Goal: Transaction & Acquisition: Subscribe to service/newsletter

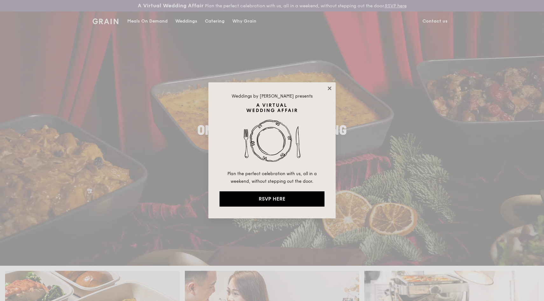
click at [328, 90] on icon at bounding box center [330, 89] width 6 height 6
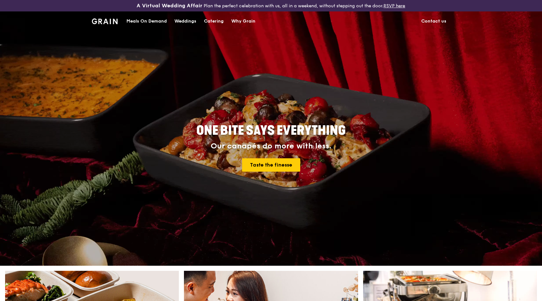
click at [118, 9] on div "A Virtual Wedding Affair Plan the perfect celebration with us, all in a weekend…" at bounding box center [271, 5] width 542 height 11
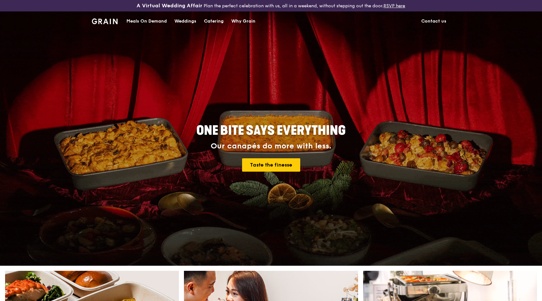
click at [141, 20] on div "Meals On Demand" at bounding box center [147, 21] width 40 height 19
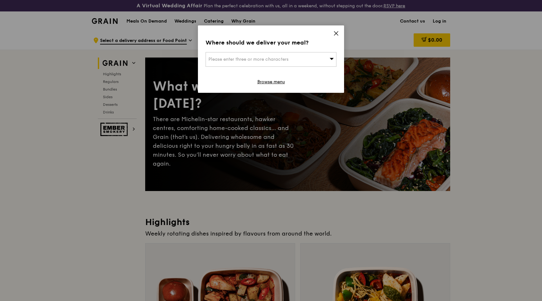
click at [291, 56] on div "Please enter three or more characters" at bounding box center [271, 59] width 131 height 15
type input "2"
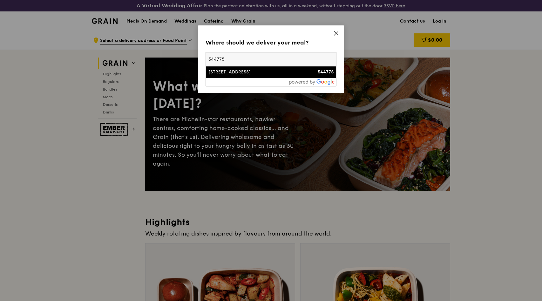
type input "544775"
click at [266, 75] on div "[STREET_ADDRESS]" at bounding box center [256, 72] width 94 height 6
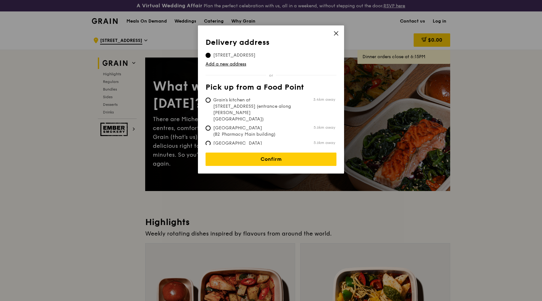
click at [287, 97] on span "Grain's kitchen at 5 Burn Road #05-01 (entrance along Harrison Road)" at bounding box center [253, 109] width 95 height 25
click at [211, 98] on input "Grain's kitchen at 5 Burn Road #05-01 (entrance along Harrison Road) 3.4km away" at bounding box center [208, 100] width 5 height 5
radio input "true"
click at [298, 154] on link "Confirm" at bounding box center [271, 159] width 131 height 13
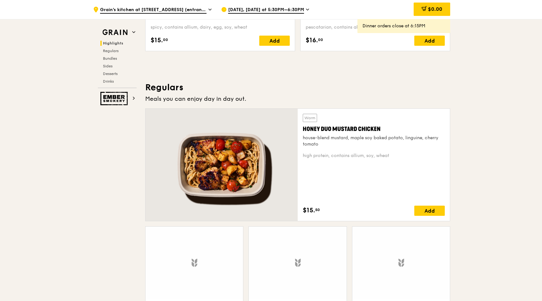
scroll to position [379, 0]
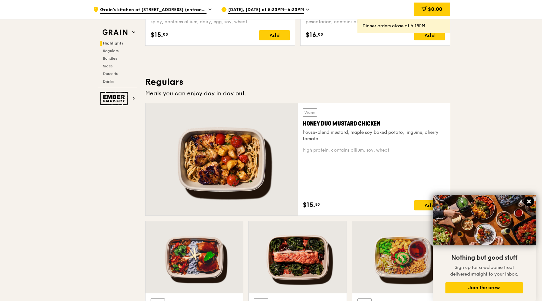
click at [530, 197] on button at bounding box center [529, 201] width 10 height 10
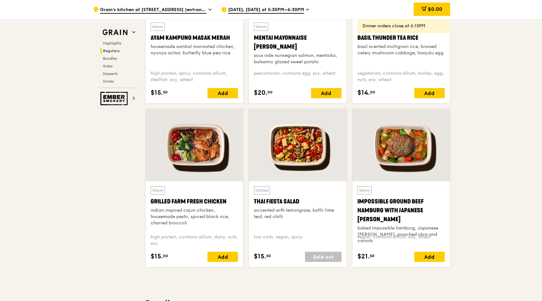
scroll to position [657, 0]
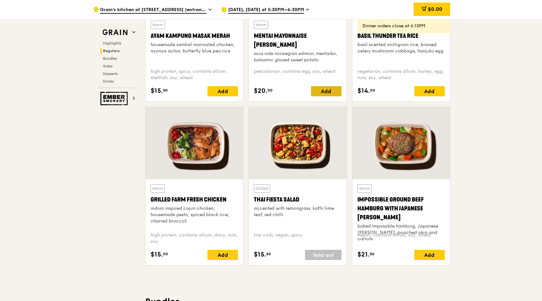
click at [327, 89] on div "Add" at bounding box center [326, 91] width 31 height 10
click at [232, 253] on div "Add" at bounding box center [223, 255] width 31 height 10
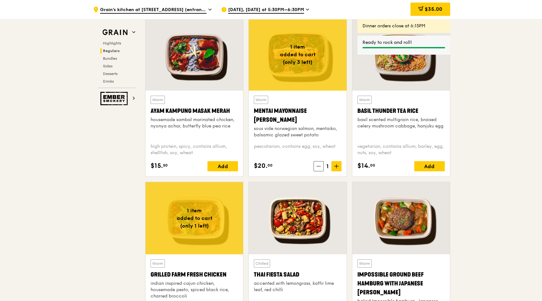
scroll to position [651, 0]
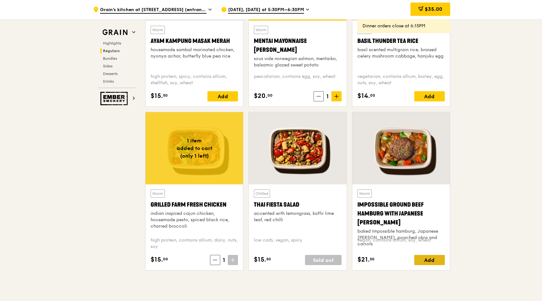
click at [425, 257] on div "Add" at bounding box center [430, 260] width 31 height 10
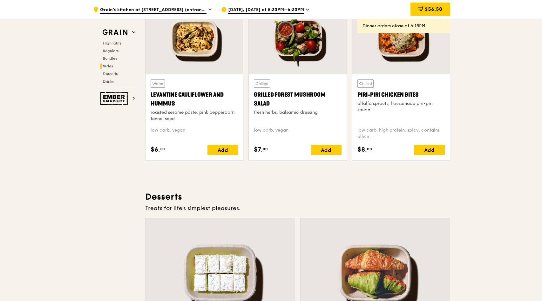
scroll to position [1819, 0]
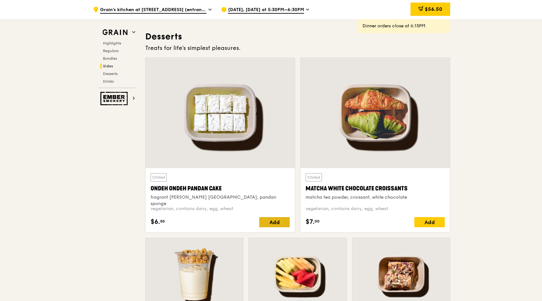
click at [281, 219] on div "Add" at bounding box center [274, 222] width 31 height 10
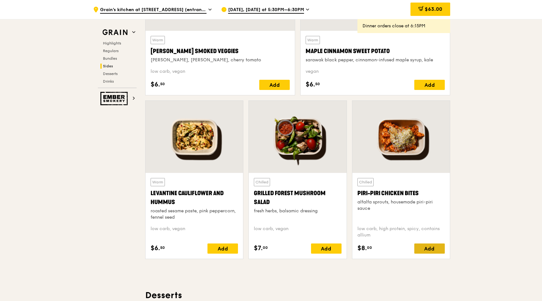
scroll to position [1600, 0]
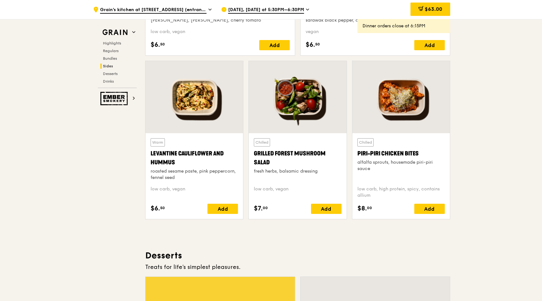
click at [432, 214] on div "Chilled Piri-piri Chicken Bites alfalfa sprouts, housemade piri-piri sauce low …" at bounding box center [402, 176] width 98 height 86
click at [433, 209] on div "Add" at bounding box center [430, 209] width 31 height 10
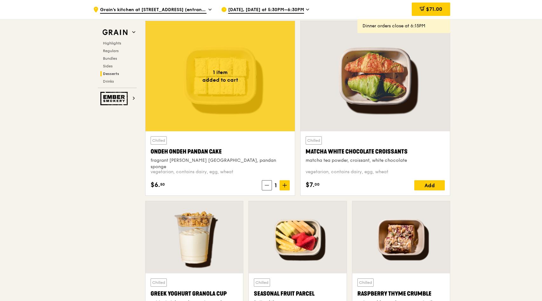
scroll to position [1966, 0]
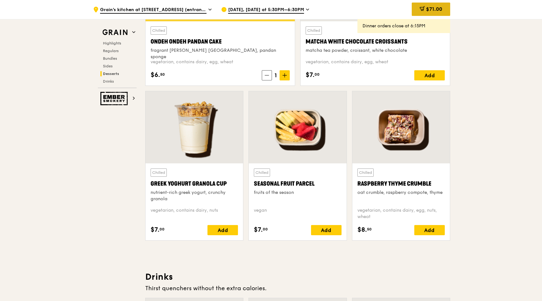
click at [435, 15] on div "$71.00" at bounding box center [431, 9] width 38 height 13
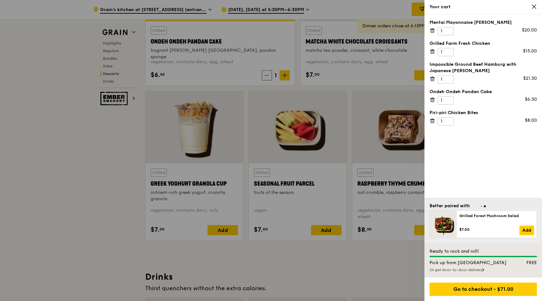
scroll to position [1965, 0]
click at [474, 272] on div "Or get door-to-door delivery" at bounding box center [483, 269] width 107 height 5
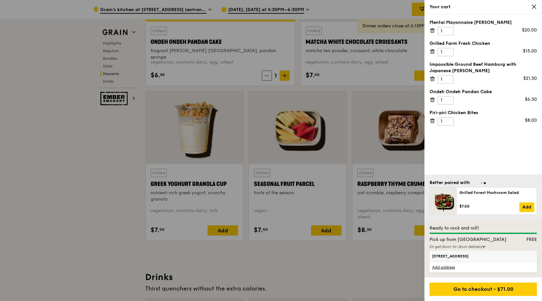
click at [484, 257] on span "23 Terrasse Lane, 544775" at bounding box center [470, 256] width 77 height 5
click at [0, 0] on input "23 Terrasse Lane, 544775" at bounding box center [0, 0] width 0 height 0
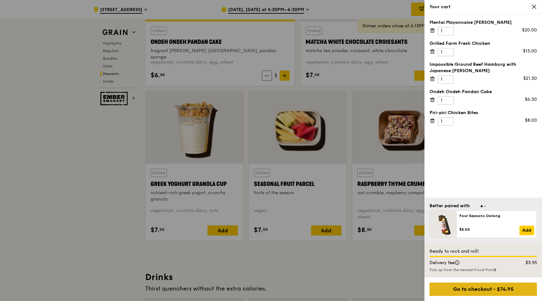
click at [503, 291] on div "Go to checkout - $74.95" at bounding box center [483, 289] width 107 height 13
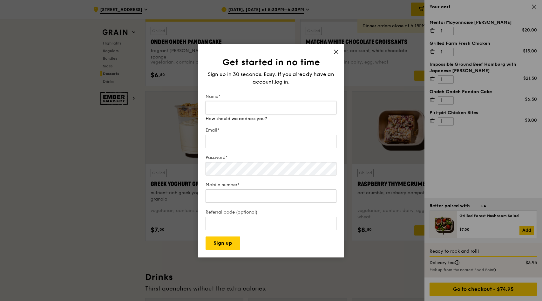
click at [261, 105] on input "Name*" at bounding box center [271, 107] width 131 height 13
drag, startPoint x: 256, startPoint y: 107, endPoint x: 11, endPoint y: 74, distance: 247.7
click at [13, 74] on div "Get started in no time Sign up in 30 seconds. Easy. If you already have an acco…" at bounding box center [271, 150] width 542 height 301
type input "Ted"
type input "zhuolingfeng@hotmail.com"
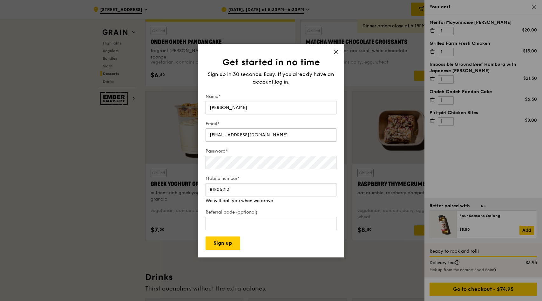
type input "81806213"
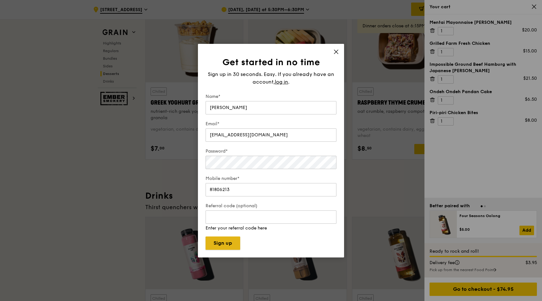
click at [224, 247] on div "Get started in no time Sign up in 30 seconds. Easy. If you already have an acco…" at bounding box center [271, 151] width 146 height 214
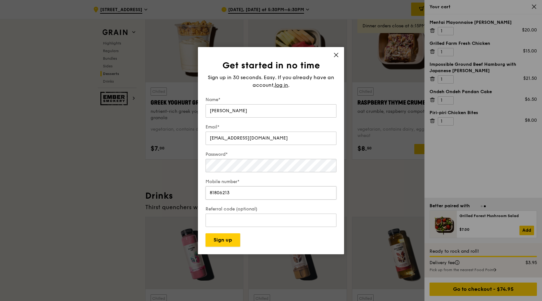
scroll to position [2198, 0]
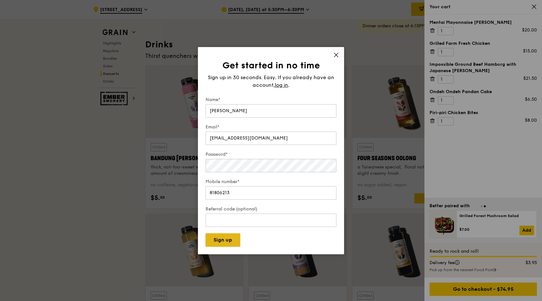
click at [220, 238] on button "Sign up" at bounding box center [223, 239] width 35 height 13
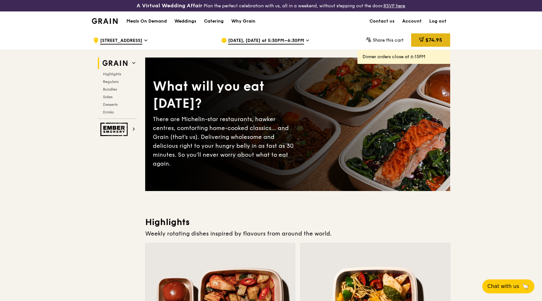
click at [426, 39] on span "$74.95" at bounding box center [434, 40] width 17 height 6
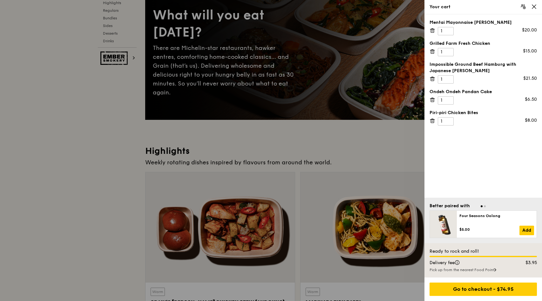
scroll to position [262, 0]
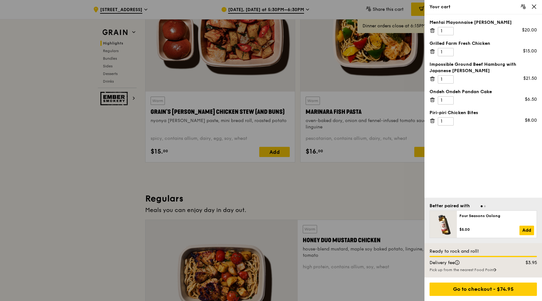
click at [485, 205] on span "Go to slide 2" at bounding box center [485, 206] width 2 height 2
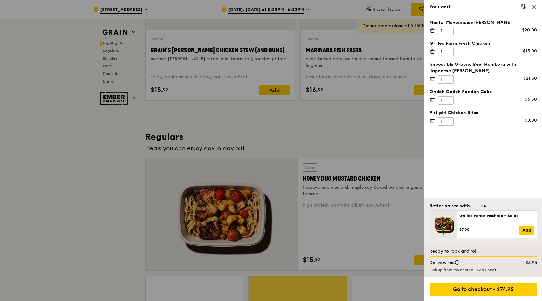
scroll to position [327, 0]
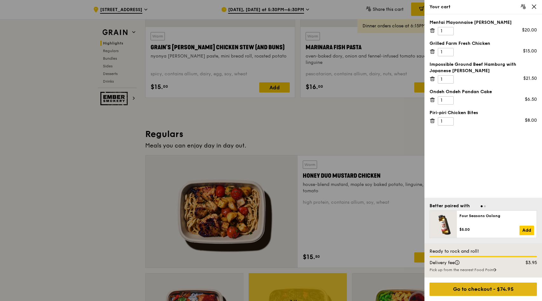
click at [518, 285] on div "Go to checkout - $74.95" at bounding box center [483, 289] width 107 height 13
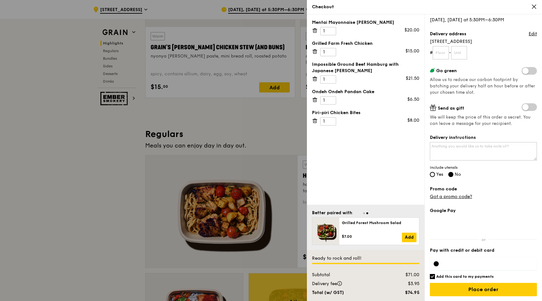
scroll to position [65, 0]
click at [534, 4] on icon at bounding box center [535, 7] width 6 height 6
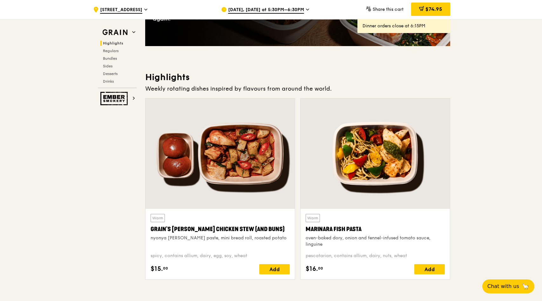
scroll to position [0, 0]
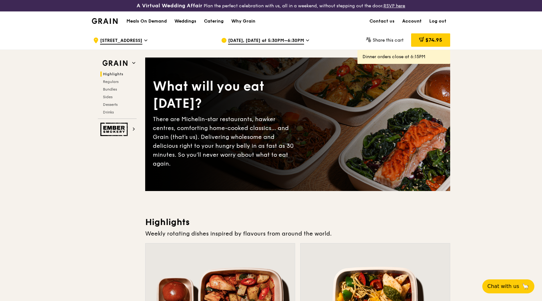
click at [411, 24] on link "Account" at bounding box center [412, 21] width 27 height 19
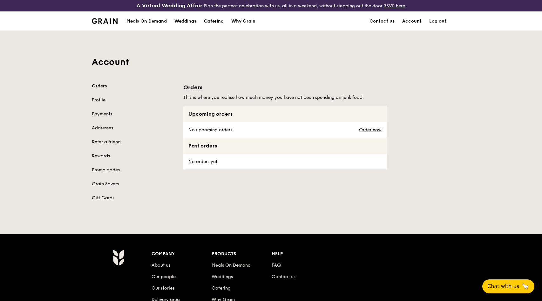
click at [107, 171] on link "Promo codes" at bounding box center [134, 170] width 84 height 6
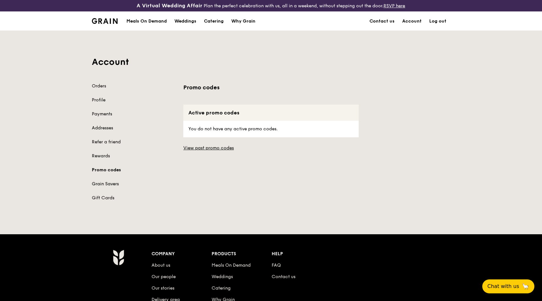
click at [105, 186] on link "Grain Savers" at bounding box center [134, 184] width 84 height 6
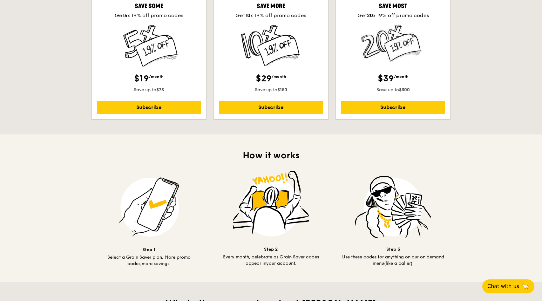
scroll to position [148, 0]
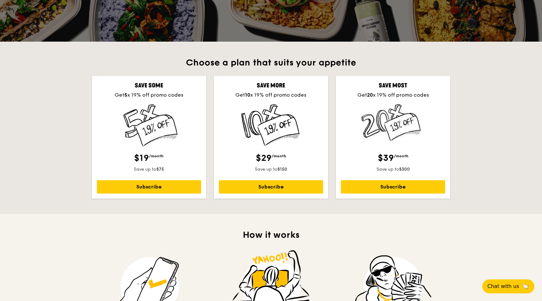
click at [135, 128] on img at bounding box center [149, 125] width 63 height 43
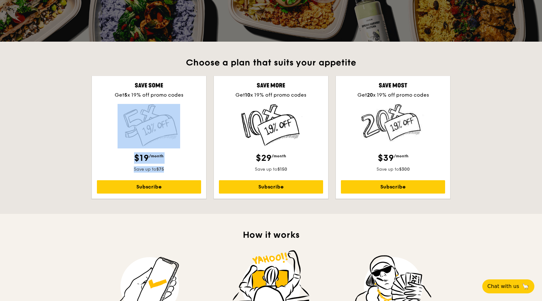
drag, startPoint x: 137, startPoint y: 189, endPoint x: 138, endPoint y: 144, distance: 44.5
click at [138, 144] on div "Save some Get 5 x 19% off promo codes $19 /month Save up to $75 Subscribe" at bounding box center [149, 137] width 114 height 123
click at [159, 120] on img at bounding box center [149, 125] width 63 height 43
click at [185, 115] on div at bounding box center [149, 125] width 104 height 43
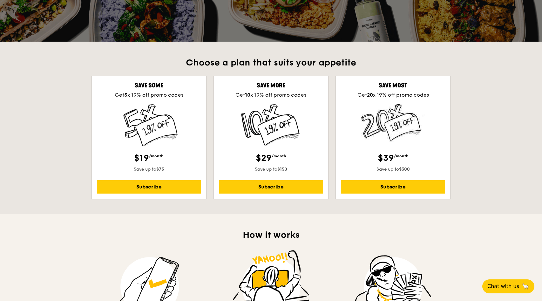
click at [165, 95] on div "Get 5 x 19% off promo codes" at bounding box center [149, 95] width 104 height 8
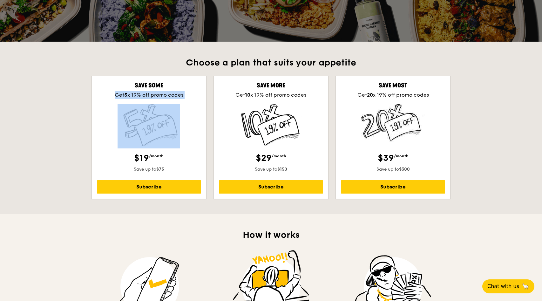
click at [165, 95] on div "Get 5 x 19% off promo codes" at bounding box center [149, 95] width 104 height 8
click at [143, 96] on div "Get 5 x 19% off promo codes" at bounding box center [149, 95] width 104 height 8
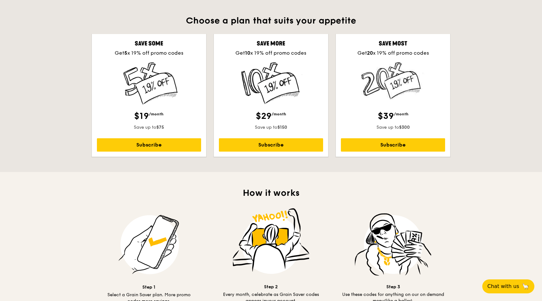
scroll to position [177, 0]
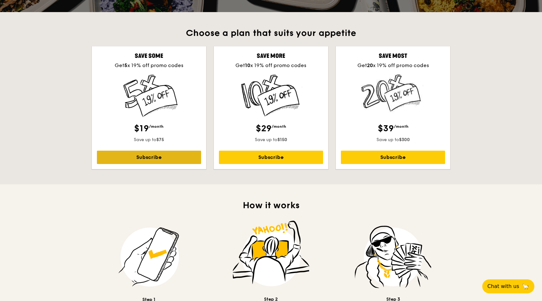
click at [144, 158] on link "Subscribe" at bounding box center [149, 157] width 104 height 13
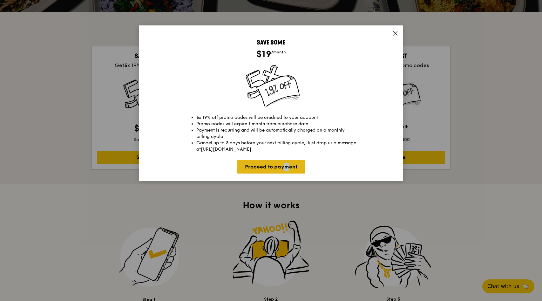
click at [261, 169] on link "Proceed to payment" at bounding box center [271, 166] width 68 height 13
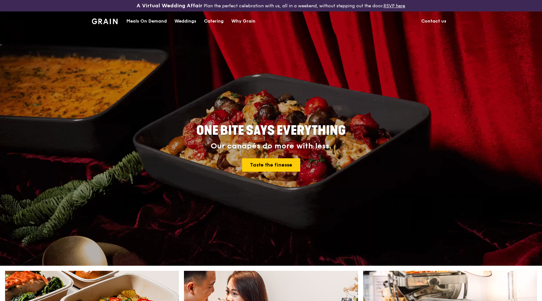
click at [151, 19] on div "Meals On Demand" at bounding box center [147, 21] width 40 height 19
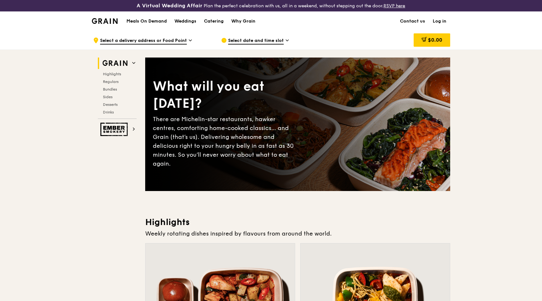
click at [446, 22] on link "Log in" at bounding box center [439, 21] width 21 height 19
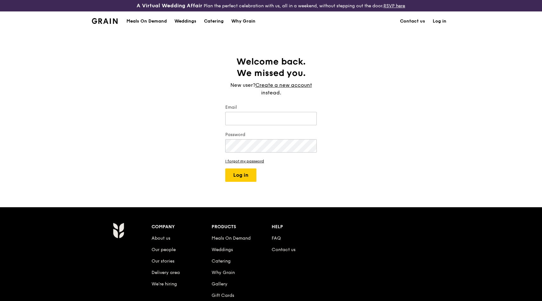
type input "[EMAIL_ADDRESS][DOMAIN_NAME]"
click at [236, 176] on button "Log in" at bounding box center [240, 175] width 31 height 13
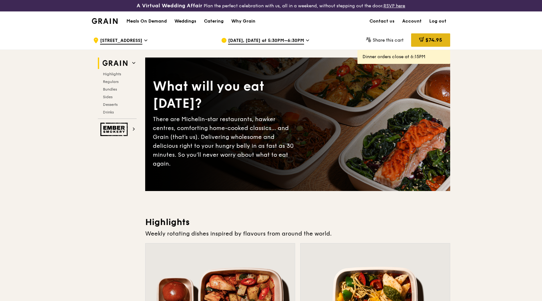
click at [427, 40] on span "$74.95" at bounding box center [434, 40] width 17 height 6
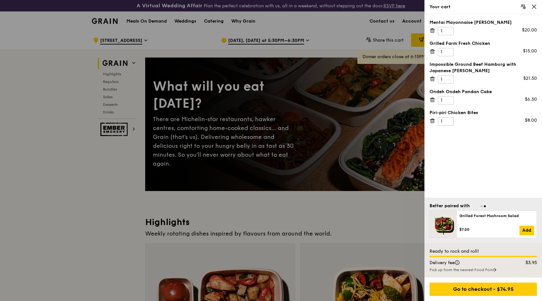
click at [415, 23] on div at bounding box center [271, 150] width 542 height 301
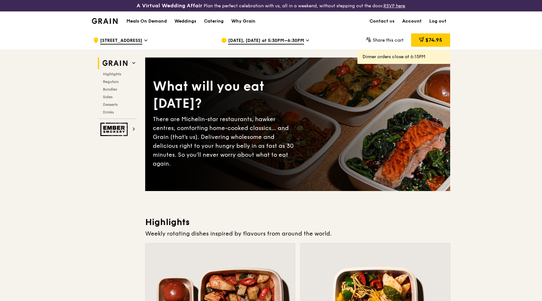
click at [412, 19] on link "Account" at bounding box center [412, 21] width 27 height 19
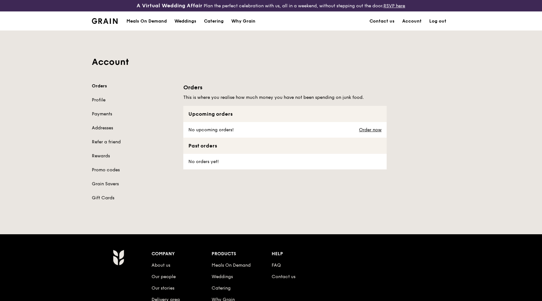
click at [114, 165] on div "Orders Profile Payments Addresses Refer a friend Rewards Promo codes Grain Save…" at bounding box center [134, 142] width 84 height 118
click at [113, 170] on link "Promo codes" at bounding box center [134, 170] width 84 height 6
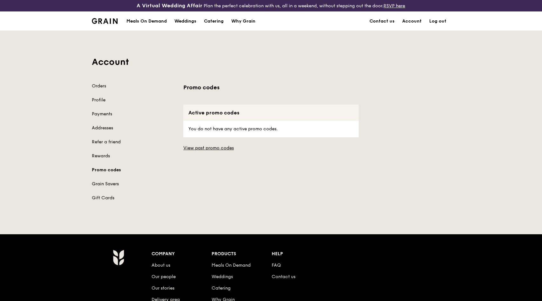
click at [112, 184] on link "Grain Savers" at bounding box center [134, 184] width 84 height 6
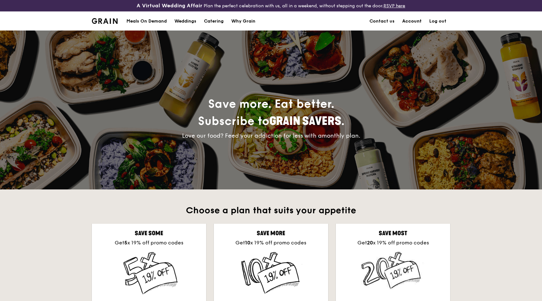
click at [419, 22] on link "Account" at bounding box center [412, 21] width 27 height 19
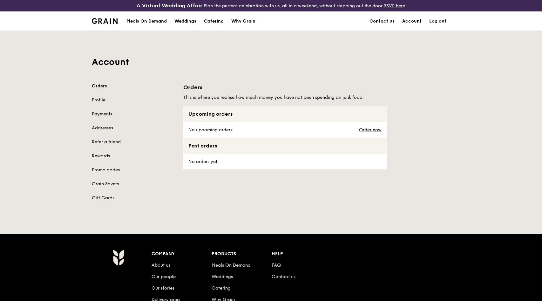
click at [102, 112] on link "Payments" at bounding box center [134, 114] width 84 height 6
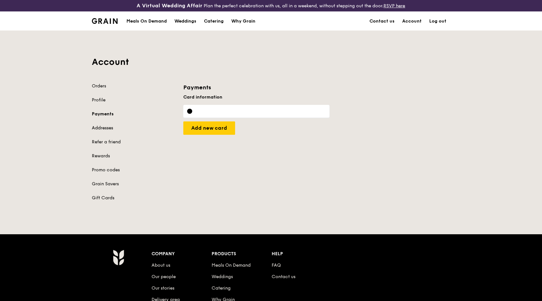
click at [104, 126] on link "Addresses" at bounding box center [134, 128] width 84 height 6
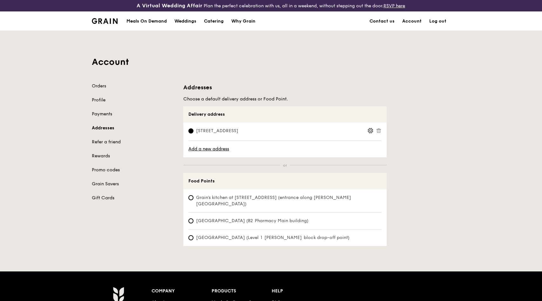
click at [107, 148] on div "Orders Profile Payments Addresses Refer a friend Rewards Promo codes Grain Save…" at bounding box center [134, 142] width 84 height 118
click at [108, 146] on div "Orders Profile Payments Addresses Refer a friend Rewards Promo codes Grain Save…" at bounding box center [134, 142] width 84 height 118
click at [109, 143] on link "Refer a friend" at bounding box center [134, 142] width 84 height 6
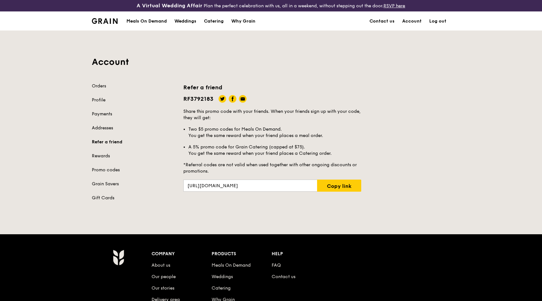
click at [103, 152] on div "Orders Profile Payments Addresses Refer a friend Rewards Promo codes Grain Save…" at bounding box center [134, 142] width 84 height 118
click at [102, 158] on link "Rewards" at bounding box center [134, 156] width 84 height 6
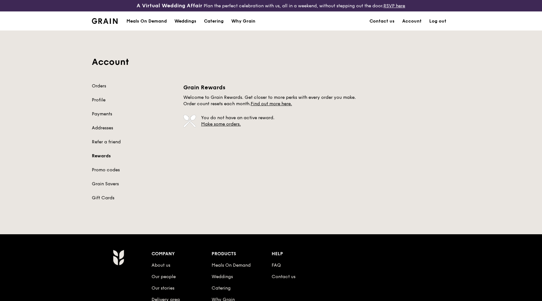
click at [108, 165] on div "Orders Profile Payments Addresses Refer a friend Rewards Promo codes Grain Save…" at bounding box center [134, 142] width 84 height 118
click at [107, 170] on link "Promo codes" at bounding box center [134, 170] width 84 height 6
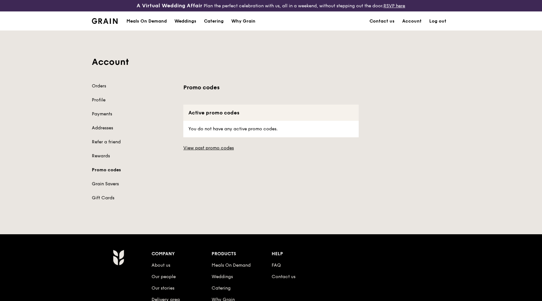
click at [106, 184] on link "Grain Savers" at bounding box center [134, 184] width 84 height 6
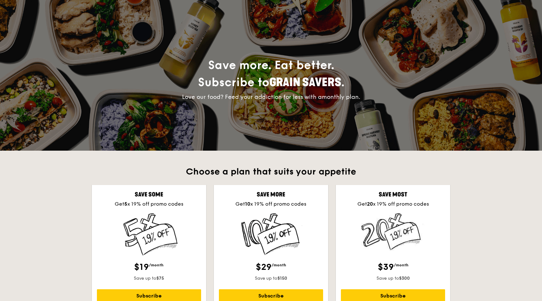
scroll to position [152, 0]
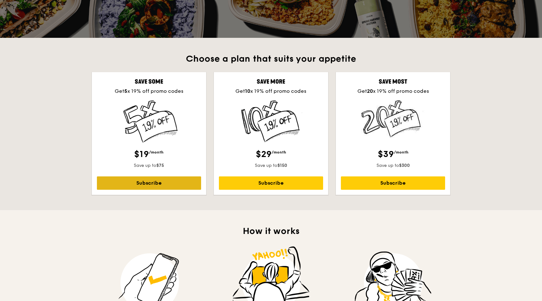
click at [165, 182] on link "Subscribe" at bounding box center [149, 182] width 104 height 13
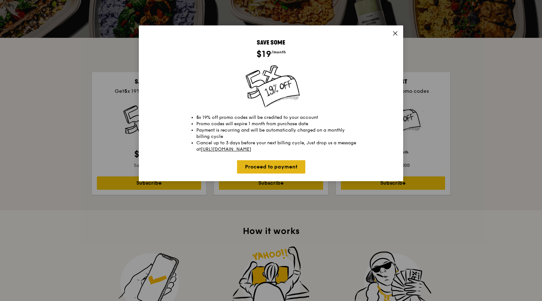
click at [288, 168] on link "Proceed to payment" at bounding box center [271, 166] width 68 height 13
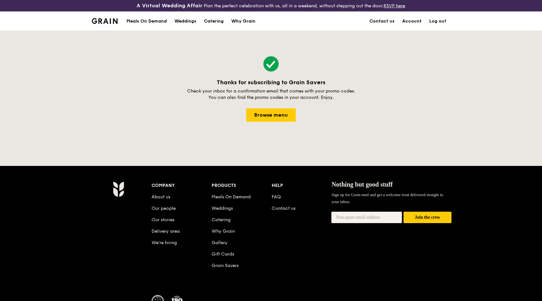
click at [143, 17] on div "Meals On Demand" at bounding box center [147, 21] width 40 height 19
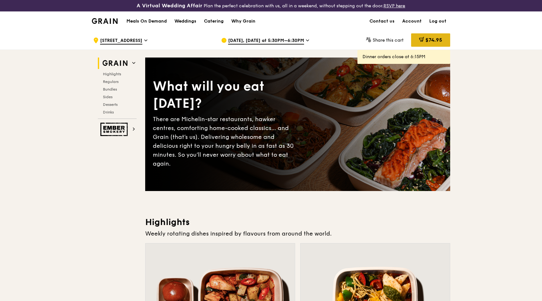
click at [435, 38] on span "$74.95" at bounding box center [434, 40] width 17 height 6
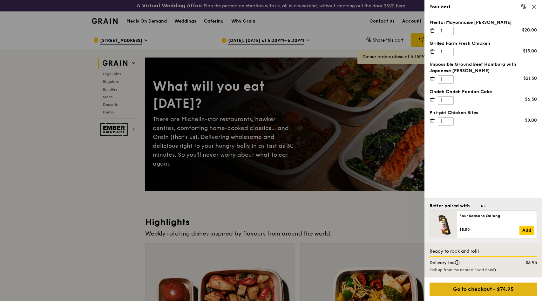
click at [492, 289] on div "Go to checkout - $74.95" at bounding box center [483, 289] width 107 height 13
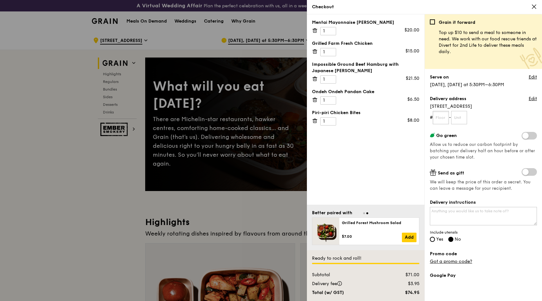
click at [444, 120] on input "text" at bounding box center [441, 117] width 16 height 13
type input "03"
click at [466, 121] on input "text" at bounding box center [459, 117] width 16 height 13
type input "20"
click at [487, 176] on label "Send as gift" at bounding box center [483, 172] width 107 height 8
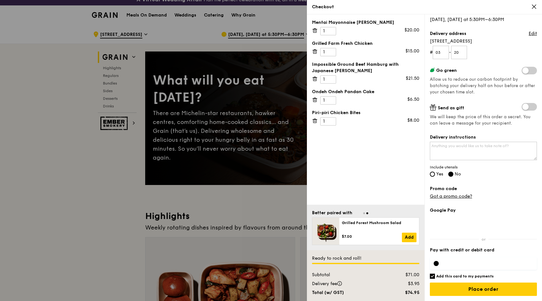
scroll to position [15, 0]
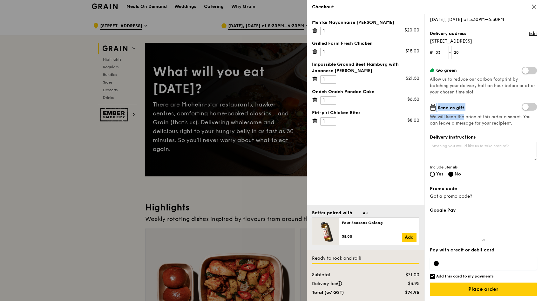
drag, startPoint x: 463, startPoint y: 105, endPoint x: 485, endPoint y: 114, distance: 24.2
click at [473, 104] on div "Send as gift We will keep the price of this order a secret. You can leave a mes…" at bounding box center [483, 115] width 107 height 24
click at [465, 243] on div "Google Pay Pay with credit or debit card Add this card to my payments Ready to …" at bounding box center [483, 254] width 107 height 94
click at [147, 207] on div at bounding box center [271, 150] width 542 height 301
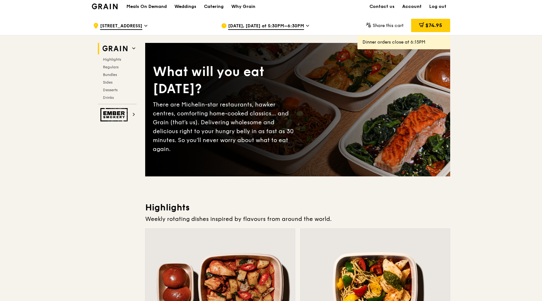
click at [414, 6] on link "Account" at bounding box center [412, 6] width 27 height 19
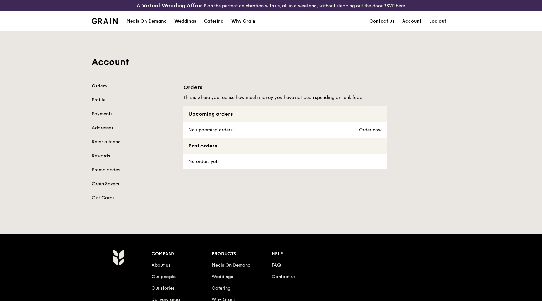
click at [99, 184] on link "Grain Savers" at bounding box center [134, 184] width 84 height 6
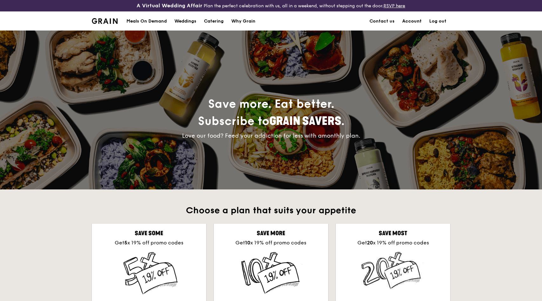
click at [405, 22] on link "Account" at bounding box center [412, 21] width 27 height 19
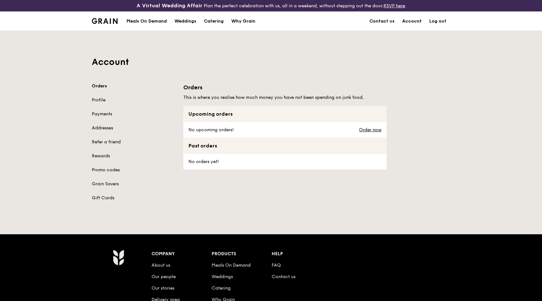
click at [409, 51] on div "Account Orders Profile Payments Addresses Refer a friend Rewards Promo codes Gr…" at bounding box center [271, 120] width 366 height 178
click at [106, 181] on link "Grain Savers" at bounding box center [134, 184] width 84 height 6
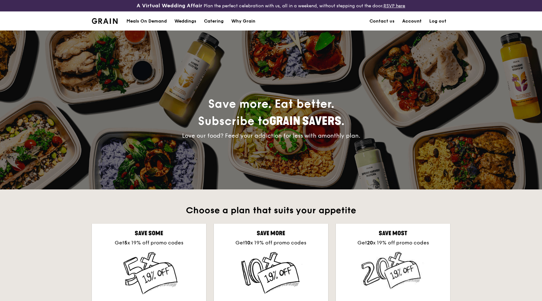
click at [419, 19] on link "Account" at bounding box center [412, 21] width 27 height 19
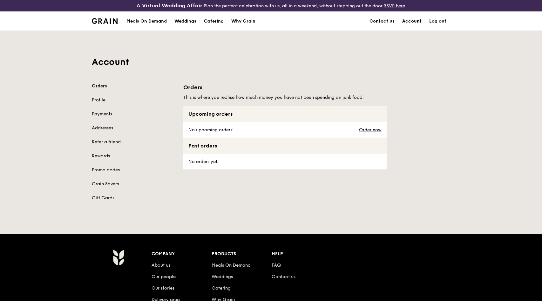
click at [418, 20] on link "Account" at bounding box center [412, 21] width 27 height 19
click at [111, 188] on div "Orders Profile Payments Addresses Refer a friend Rewards Promo codes Grain Save…" at bounding box center [134, 142] width 84 height 118
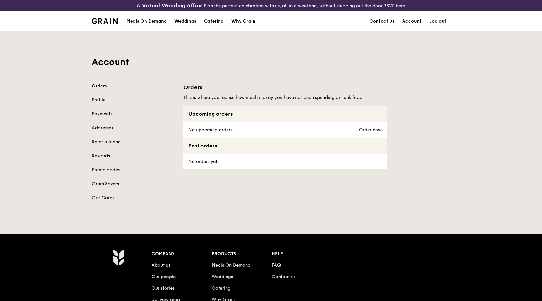
click at [111, 185] on link "Grain Savers" at bounding box center [134, 184] width 84 height 6
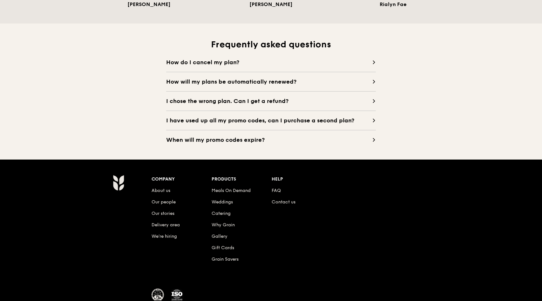
scroll to position [637, 0]
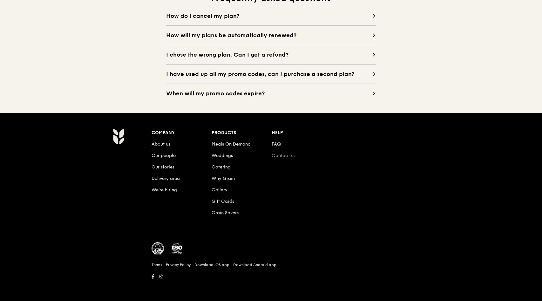
click at [281, 155] on link "Contact us" at bounding box center [284, 155] width 24 height 5
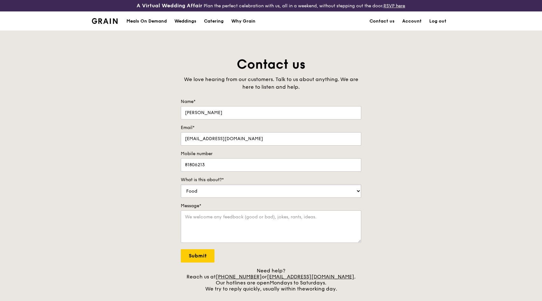
click at [265, 190] on select "Food Service Billing/Payment Catering Others" at bounding box center [271, 190] width 181 height 13
select select "Billing/Payment"
click at [181, 184] on select "Food Service Billing/Payment Catering Others" at bounding box center [271, 190] width 181 height 13
click at [261, 235] on textarea "Message*" at bounding box center [271, 226] width 181 height 32
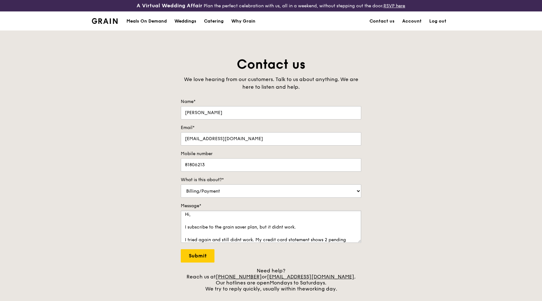
scroll to position [9, 0]
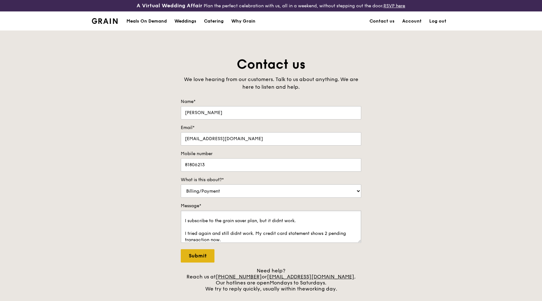
type textarea "Hi, I subscribe to the grain saver plan, but it didnt work. I tried again and s…"
click at [202, 258] on input "Submit" at bounding box center [198, 255] width 34 height 13
select select "Food"
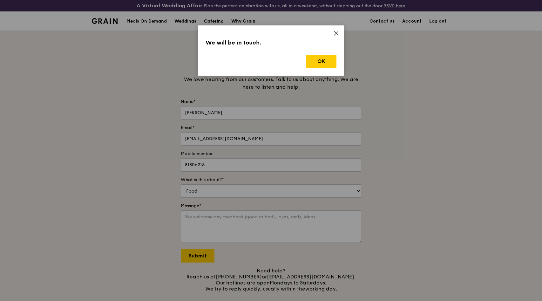
scroll to position [0, 0]
click at [330, 63] on button "OK" at bounding box center [321, 61] width 31 height 13
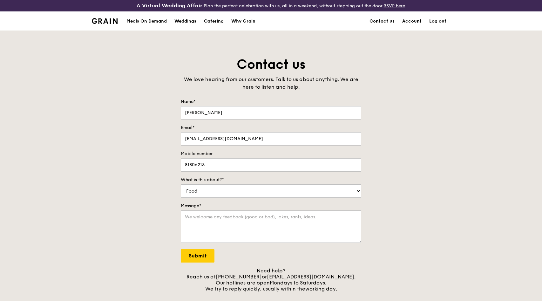
click at [155, 18] on div "Meals On Demand" at bounding box center [147, 21] width 40 height 19
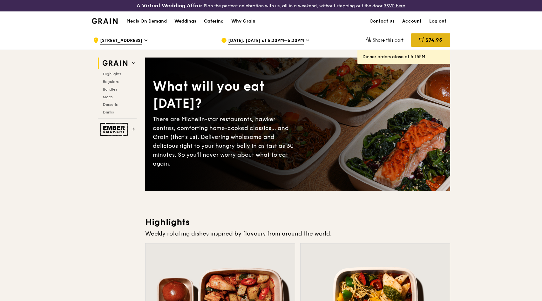
click at [442, 36] on div "$74.95" at bounding box center [430, 39] width 39 height 13
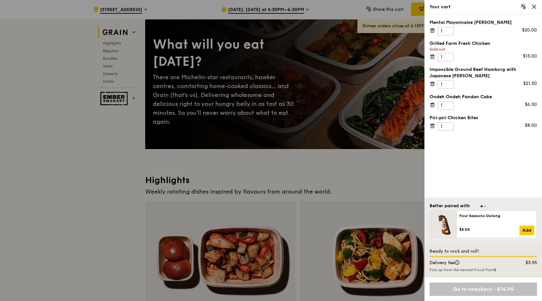
scroll to position [156, 0]
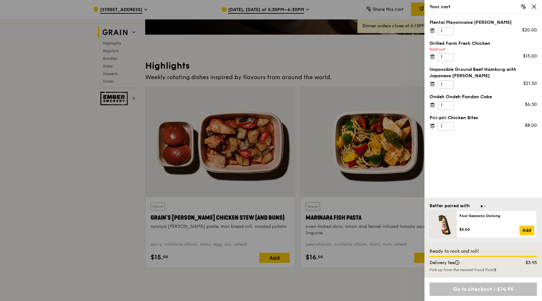
click at [482, 270] on div "Pick up from the nearest Food Point" at bounding box center [483, 269] width 107 height 5
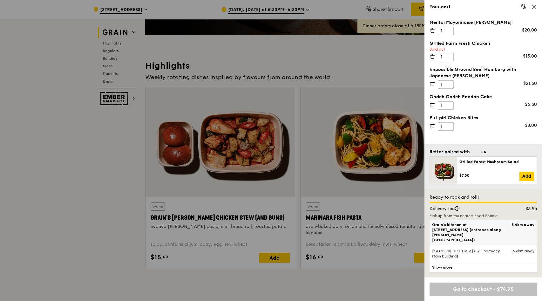
click at [469, 240] on span "Grain's kitchen at 5 Burn Road #05-01 (entrance along Harrison Road)" at bounding box center [470, 232] width 77 height 20
click at [0, 0] on input "Grain's kitchen at 5 Burn Road #05-01 (entrance along Harrison Road) 3.4km away" at bounding box center [0, 0] width 0 height 0
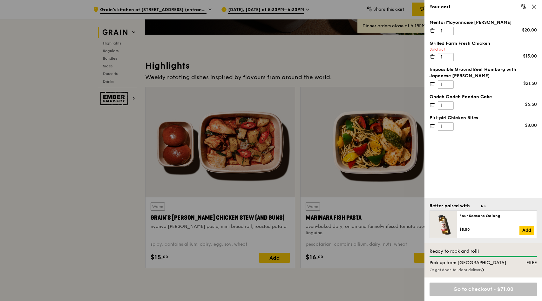
click at [459, 269] on div "Or get door-to-door delivery" at bounding box center [483, 269] width 107 height 5
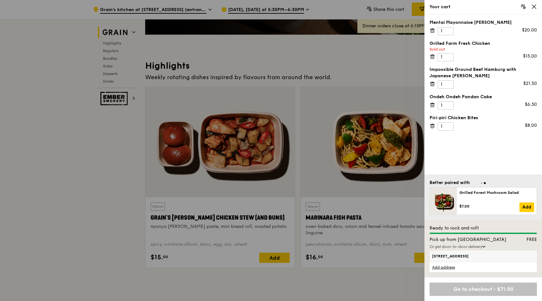
click at [457, 255] on span "23 Terrasse Lane, 544775" at bounding box center [470, 256] width 77 height 5
click at [0, 0] on input "23 Terrasse Lane, 544775" at bounding box center [0, 0] width 0 height 0
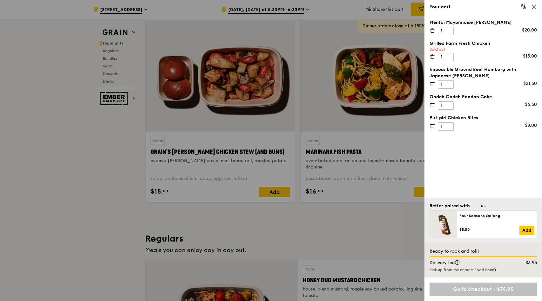
scroll to position [247, 0]
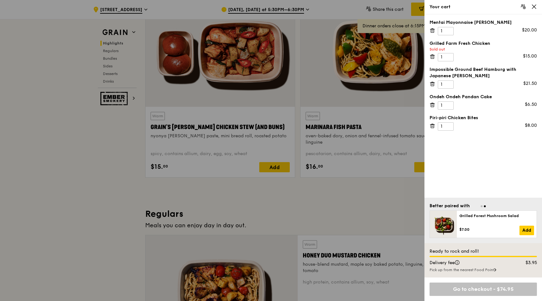
click at [467, 294] on div "Go to checkout - $74.95" at bounding box center [483, 289] width 107 height 13
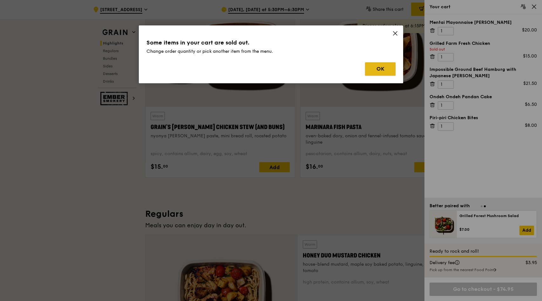
click at [394, 72] on button "OK" at bounding box center [380, 68] width 31 height 13
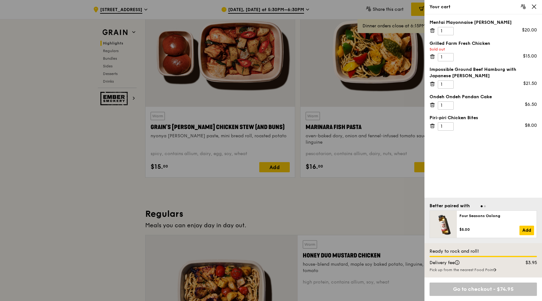
click at [537, 8] on icon at bounding box center [535, 7] width 6 height 6
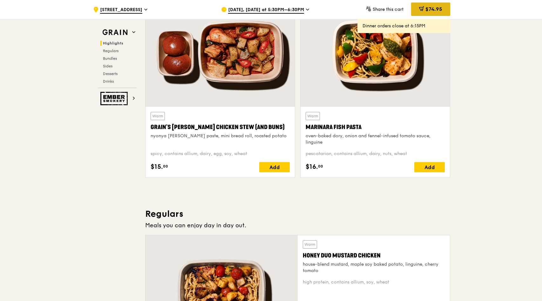
click at [429, 11] on span "$74.95" at bounding box center [434, 9] width 17 height 6
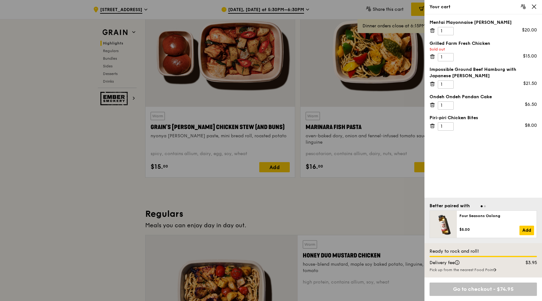
click at [480, 289] on div "Go to checkout - $74.95" at bounding box center [483, 289] width 107 height 13
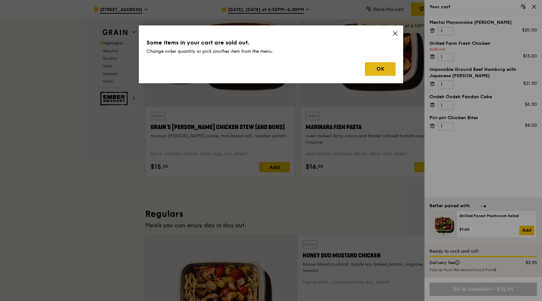
click at [388, 68] on button "OK" at bounding box center [380, 68] width 31 height 13
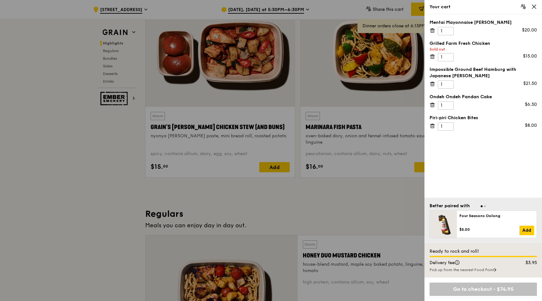
click at [432, 58] on icon at bounding box center [433, 57] width 6 height 6
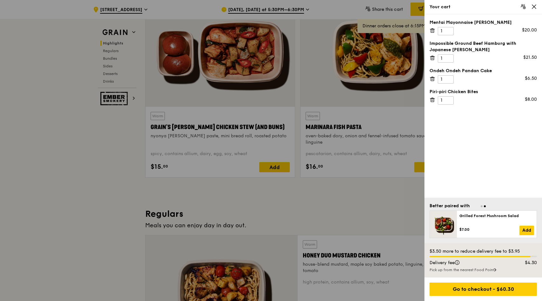
click at [297, 189] on div at bounding box center [271, 150] width 542 height 301
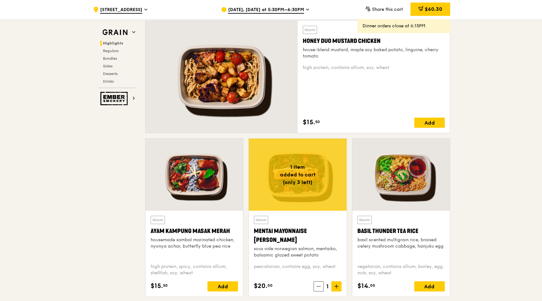
scroll to position [533, 0]
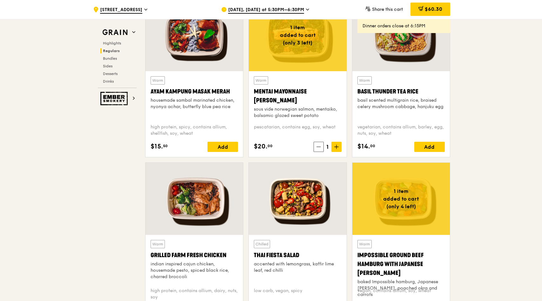
scroll to position [654, 0]
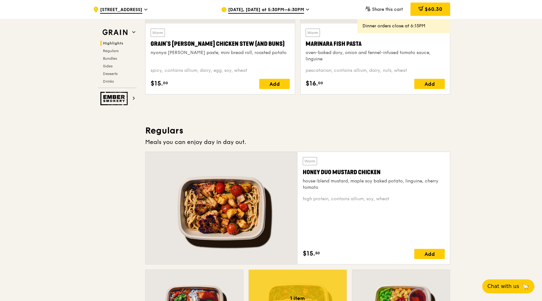
scroll to position [181, 0]
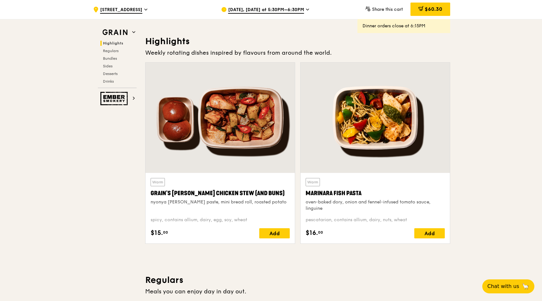
click at [253, 116] on div at bounding box center [220, 118] width 149 height 110
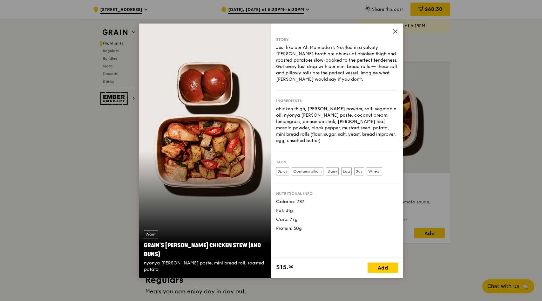
click at [224, 168] on div "Warm Grain's [PERSON_NAME] Chicken Stew (and buns) nyonya [PERSON_NAME] paste, …" at bounding box center [205, 151] width 132 height 254
click at [399, 31] on div "Story Just like our Ah Ma made it. Nestled in a velvety [PERSON_NAME] broth are…" at bounding box center [337, 141] width 132 height 234
click at [395, 31] on icon at bounding box center [396, 32] width 4 height 4
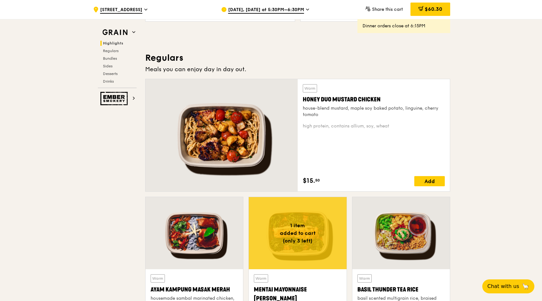
scroll to position [498, 0]
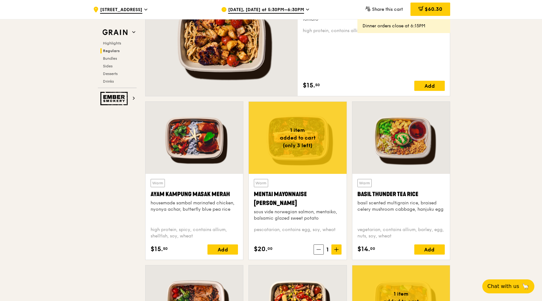
click at [299, 187] on div "Warm Mentai Mayonnaise Aburi Salmon sous vide norwegian salmon, mentaiko, balsa…" at bounding box center [297, 200] width 87 height 43
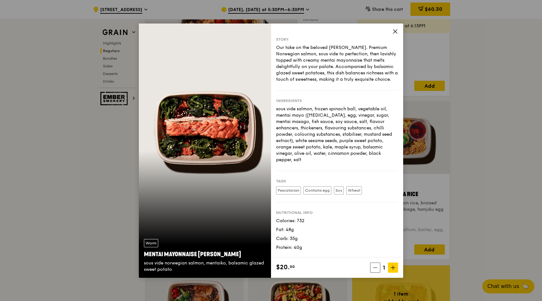
click at [396, 30] on icon at bounding box center [396, 32] width 6 height 6
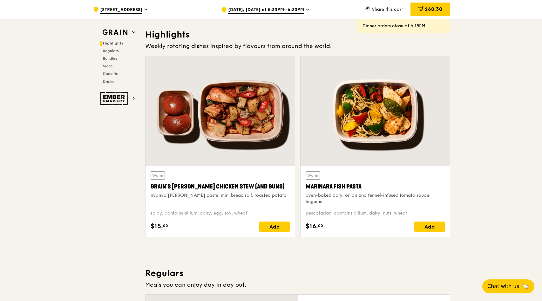
scroll to position [170, 0]
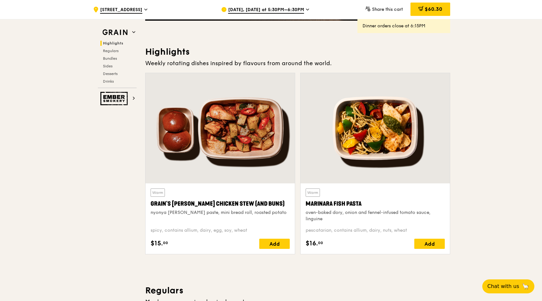
click at [304, 8] on div "[DATE], [DATE] at 5:30PM–6:30PM" at bounding box center [280, 9] width 118 height 19
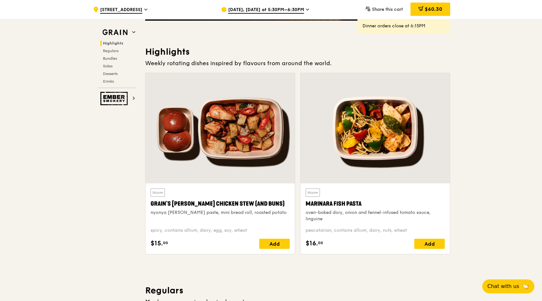
click at [306, 9] on icon at bounding box center [307, 10] width 3 height 6
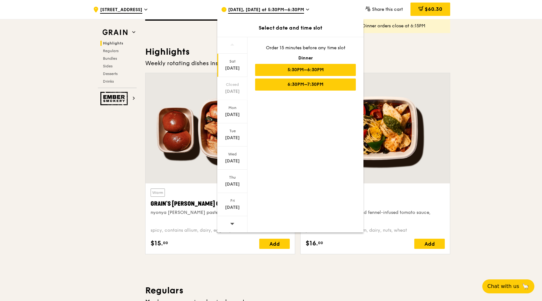
click at [311, 86] on div "6:30PM–7:30PM" at bounding box center [305, 85] width 101 height 12
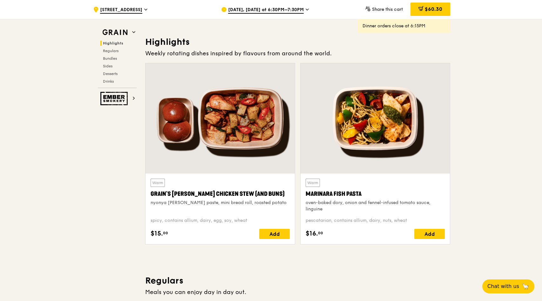
scroll to position [177, 0]
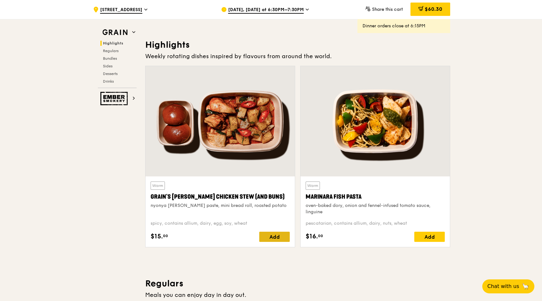
click at [279, 235] on div "Add" at bounding box center [274, 237] width 31 height 10
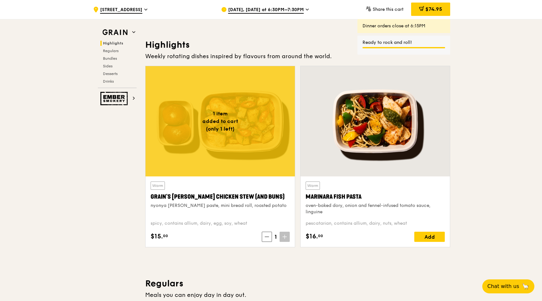
click at [436, 11] on span "$74.95" at bounding box center [434, 9] width 17 height 6
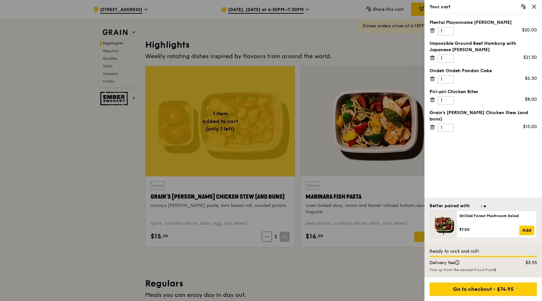
click at [364, 49] on div at bounding box center [271, 150] width 542 height 301
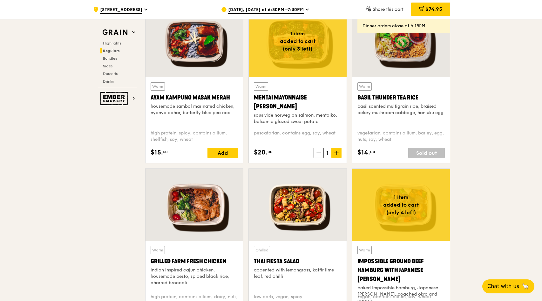
scroll to position [596, 0]
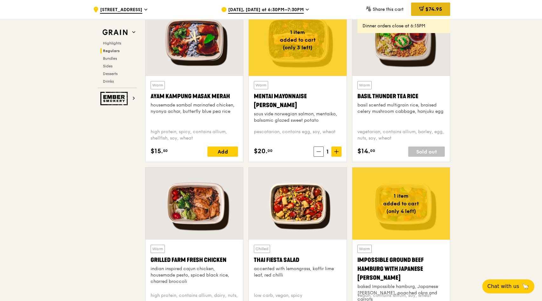
click at [430, 3] on div "$74.95" at bounding box center [430, 9] width 39 height 13
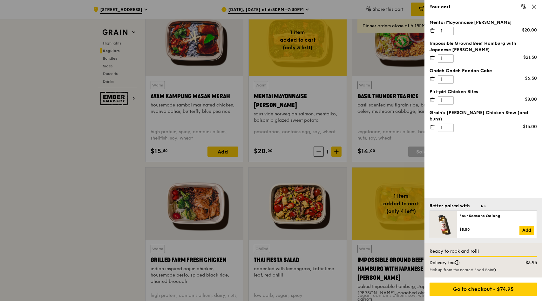
click at [319, 8] on div at bounding box center [271, 150] width 542 height 301
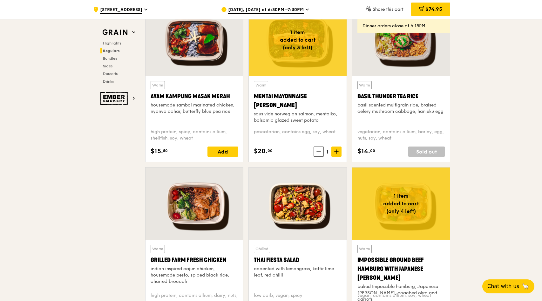
click at [306, 10] on icon at bounding box center [307, 10] width 3 height 6
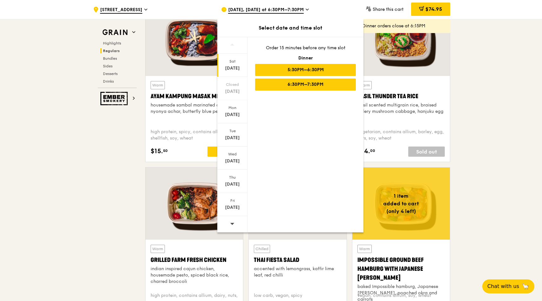
click at [311, 71] on div "5:30PM–6:30PM" at bounding box center [305, 70] width 101 height 12
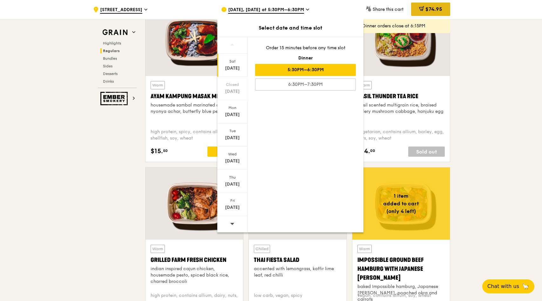
click at [437, 11] on span "$74.95" at bounding box center [434, 9] width 17 height 6
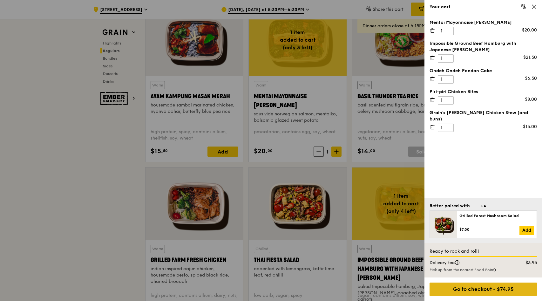
click at [473, 289] on div "Go to checkout - $74.95" at bounding box center [483, 289] width 107 height 13
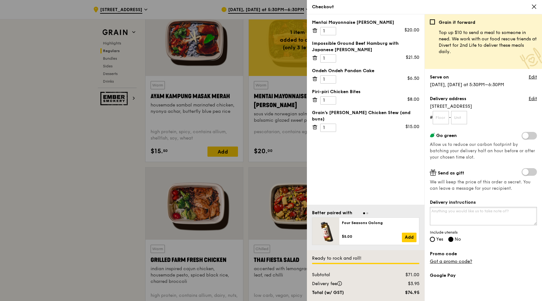
click at [470, 213] on textarea "Delivery instructions" at bounding box center [483, 216] width 107 height 18
type textarea "lobby D"
click at [460, 261] on link "Got a promo code?" at bounding box center [451, 261] width 42 height 5
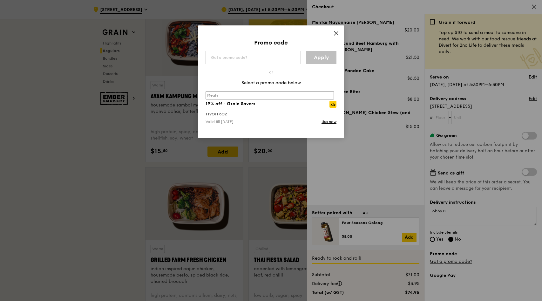
click at [307, 94] on label "meals" at bounding box center [270, 95] width 128 height 8
click at [306, 94] on label "meals" at bounding box center [270, 95] width 128 height 8
click at [301, 98] on label "meals" at bounding box center [270, 95] width 128 height 8
click at [251, 121] on div "Valid till [DATE]" at bounding box center [237, 122] width 62 height 6
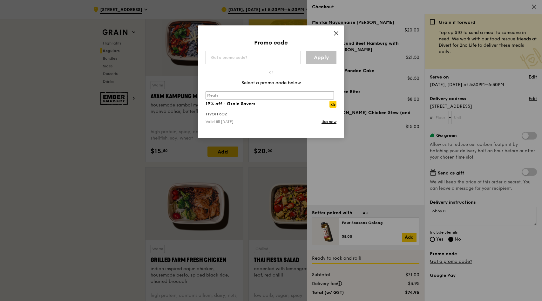
click at [207, 125] on div "Valid till [DATE]" at bounding box center [237, 122] width 62 height 6
drag, startPoint x: 229, startPoint y: 123, endPoint x: 231, endPoint y: 130, distance: 7.4
click at [231, 126] on div "meals 19% off - Grain Savers x5 T19OFF5C2 Valid till [DATE] Use now" at bounding box center [271, 108] width 139 height 44
click at [235, 137] on div "Promo code Apply Select a promo code below meals 19% off - Grain Savers x5 T19O…" at bounding box center [271, 81] width 146 height 113
click at [327, 122] on link "Use now" at bounding box center [329, 122] width 15 height 6
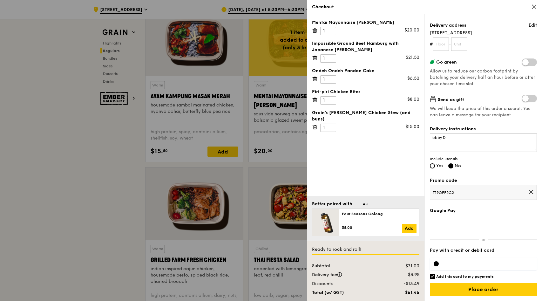
scroll to position [74, 0]
click at [475, 192] on span "T19OFF5C2" at bounding box center [481, 192] width 96 height 5
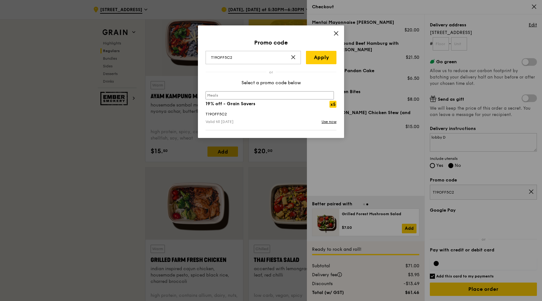
drag, startPoint x: 245, startPoint y: 61, endPoint x: 147, endPoint y: 49, distance: 98.6
click at [147, 49] on div "Promo code T19OFF5C2 Apply Select a promo code below meals 19% off - Grain Save…" at bounding box center [271, 150] width 542 height 301
type input "WELCOMEFEAST"
click at [320, 59] on link "Apply" at bounding box center [321, 57] width 31 height 13
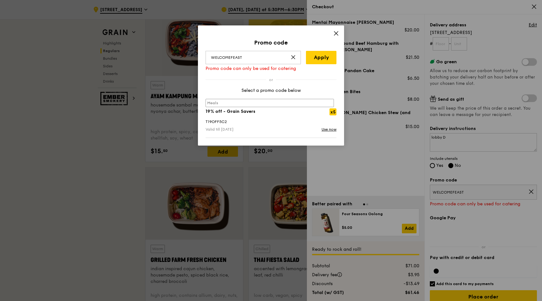
click at [292, 60] on span at bounding box center [293, 58] width 5 height 5
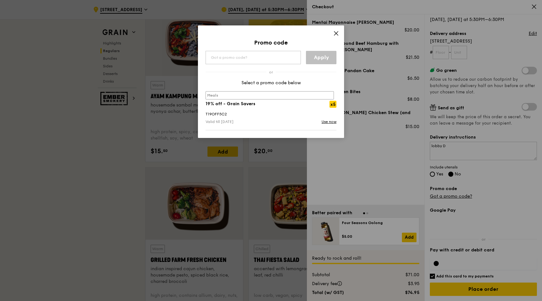
scroll to position [65, 0]
click at [336, 34] on icon at bounding box center [337, 34] width 6 height 6
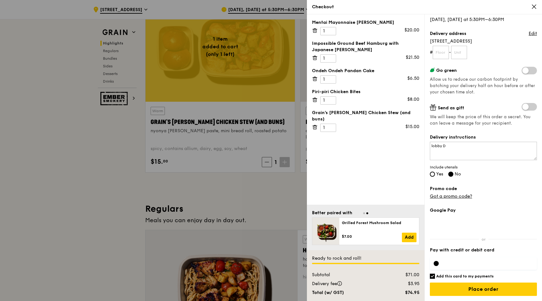
scroll to position [258, 0]
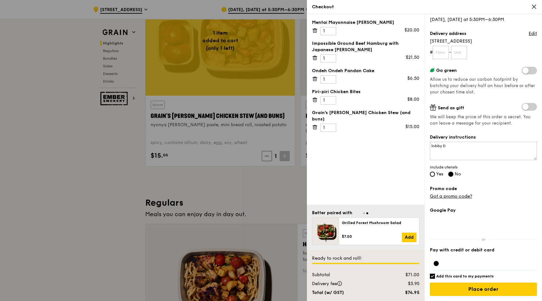
click at [394, 138] on div "Mentai Mayonnaise [PERSON_NAME] 1 $20.00 Impossible Ground Beef Hamburg with Ja…" at bounding box center [366, 109] width 118 height 190
click at [469, 197] on link "Got a promo code?" at bounding box center [451, 196] width 42 height 5
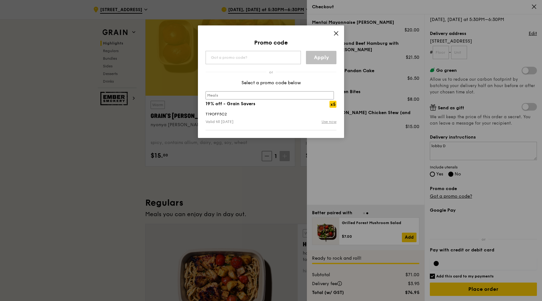
click at [331, 122] on link "Use now" at bounding box center [329, 122] width 15 height 6
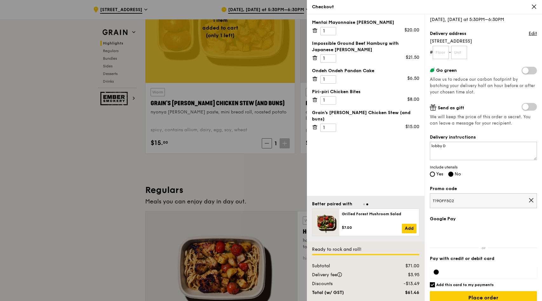
scroll to position [315, 0]
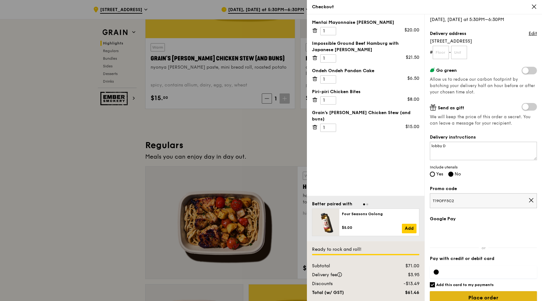
click at [468, 298] on input "Place order" at bounding box center [483, 297] width 107 height 13
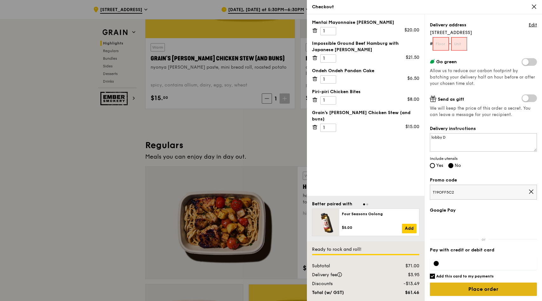
click at [468, 298] on div "Google Pay Pay with credit or debit card Add this card to my payments Ready to …" at bounding box center [483, 254] width 107 height 94
click at [469, 290] on input "Place order" at bounding box center [483, 289] width 107 height 13
click at [443, 43] on input "text" at bounding box center [441, 43] width 16 height 13
type input "03"
click at [463, 45] on input "text" at bounding box center [459, 43] width 16 height 13
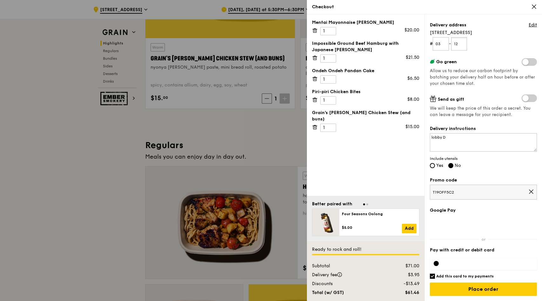
type input "1"
type input "20"
click at [493, 292] on input "Place order" at bounding box center [483, 289] width 107 height 13
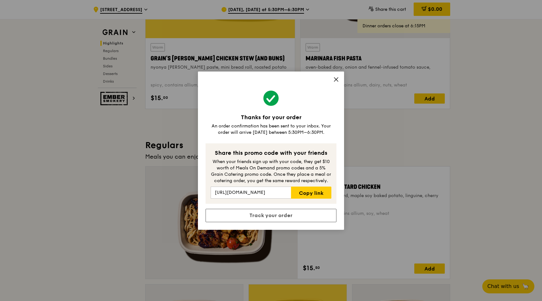
click at [339, 80] on icon at bounding box center [337, 80] width 6 height 6
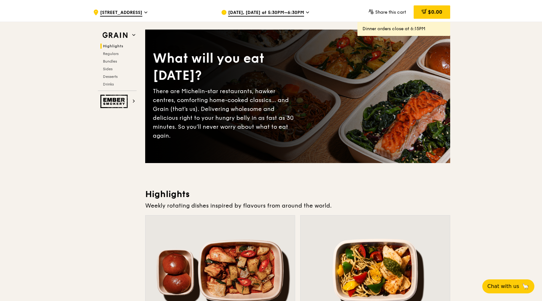
scroll to position [0, 0]
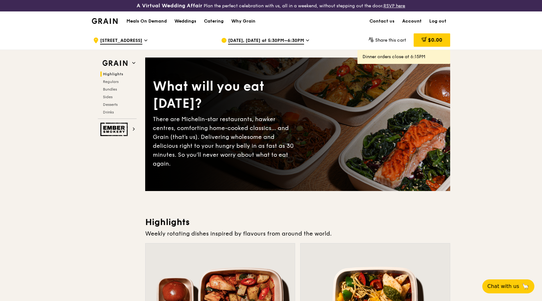
click at [413, 18] on link "Account" at bounding box center [412, 21] width 27 height 19
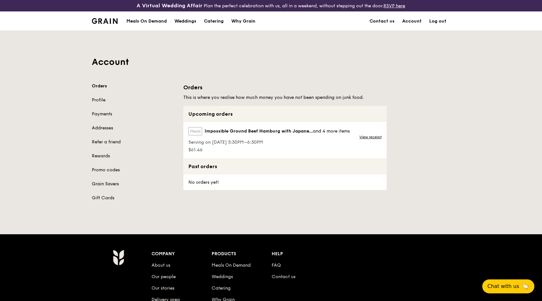
click at [105, 181] on link "Grain Savers" at bounding box center [134, 184] width 84 height 6
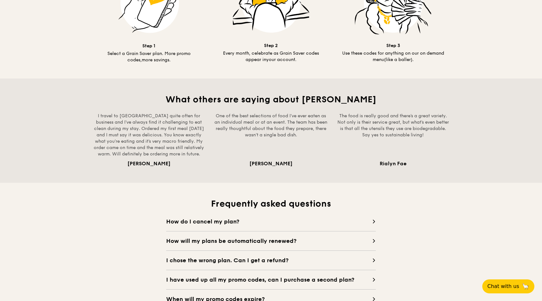
scroll to position [485, 0]
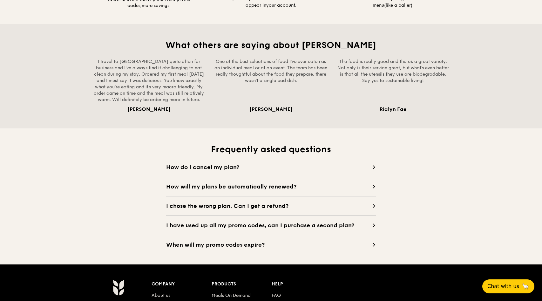
click at [221, 169] on span "How do I cancel my plan?" at bounding box center [269, 167] width 206 height 9
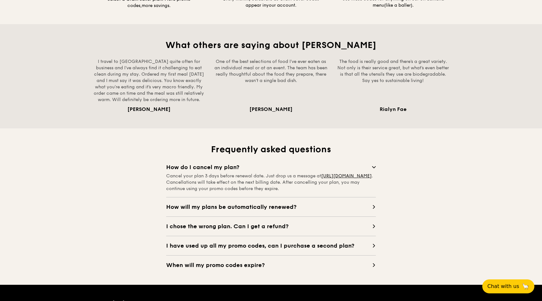
click at [221, 169] on span "How do I cancel my plan?" at bounding box center [269, 167] width 206 height 9
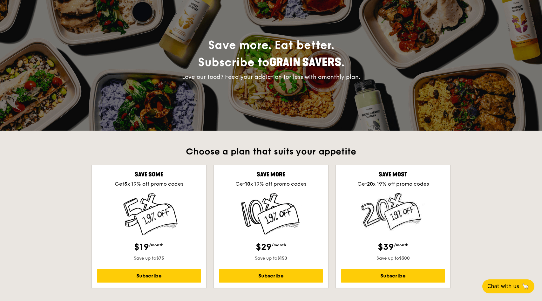
scroll to position [0, 0]
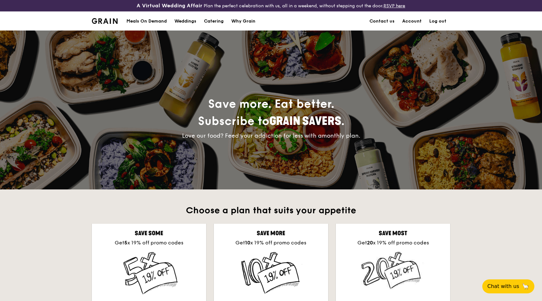
click at [136, 19] on div "Meals On Demand" at bounding box center [147, 21] width 40 height 19
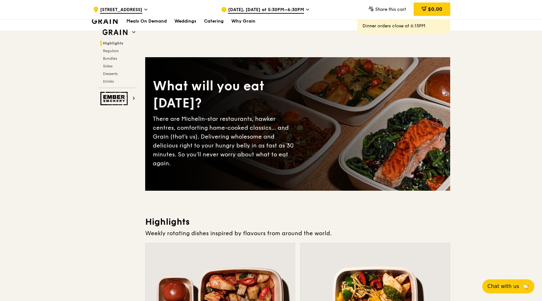
scroll to position [273, 0]
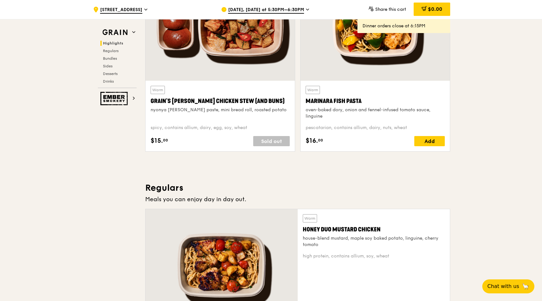
click at [224, 117] on div "Warm Grain's [PERSON_NAME] Chicken Stew (and buns) nyonya [PERSON_NAME] paste, …" at bounding box center [220, 103] width 139 height 34
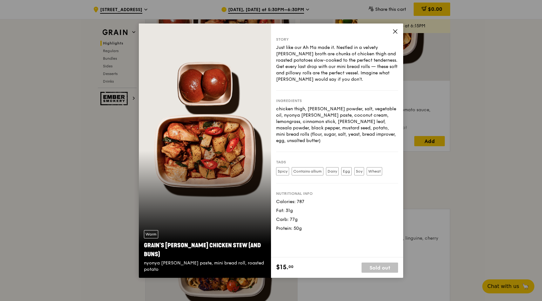
click at [396, 32] on icon at bounding box center [396, 32] width 6 height 6
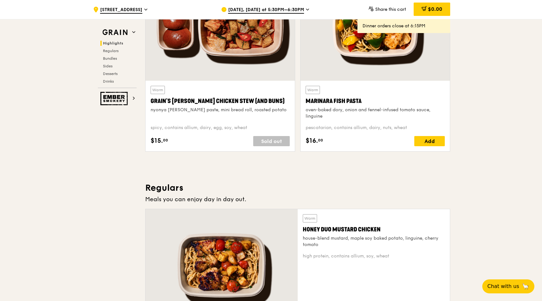
click at [339, 125] on div "pescatarian, contains allium, dairy, nuts, wheat" at bounding box center [375, 128] width 139 height 6
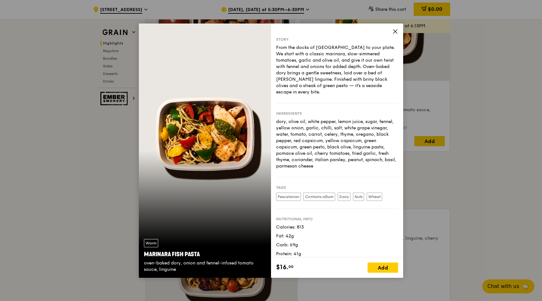
click at [396, 31] on icon at bounding box center [396, 32] width 4 height 4
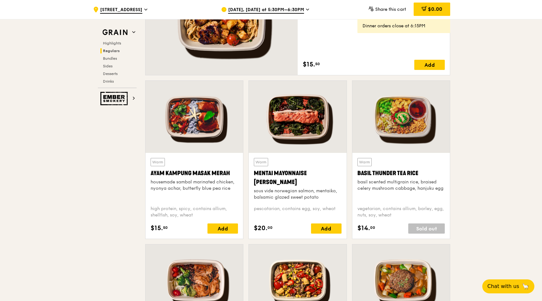
scroll to position [609, 0]
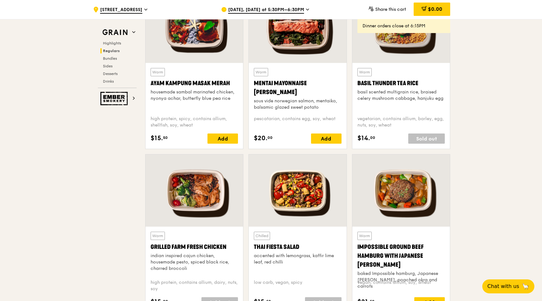
click at [285, 100] on div "sous vide norwegian salmon, mentaiko, balsamic glazed sweet potato" at bounding box center [297, 104] width 87 height 13
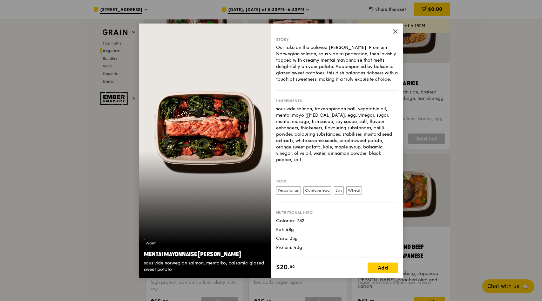
click at [396, 35] on span at bounding box center [396, 32] width 6 height 7
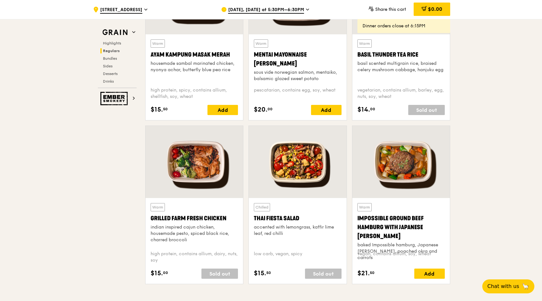
scroll to position [656, 0]
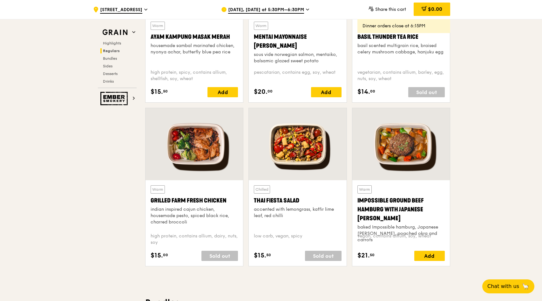
click at [415, 204] on div "Impossible Ground Beef Hamburg with Japanese [PERSON_NAME]" at bounding box center [401, 209] width 87 height 27
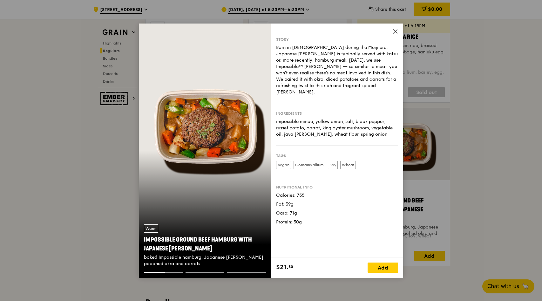
click at [396, 31] on icon at bounding box center [396, 32] width 6 height 6
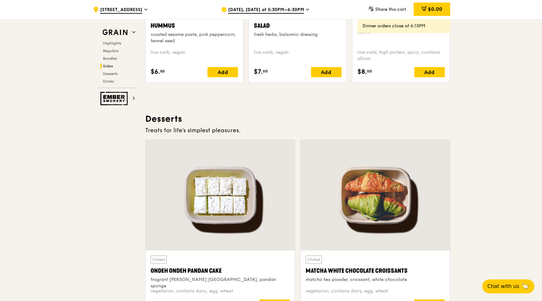
scroll to position [1727, 0]
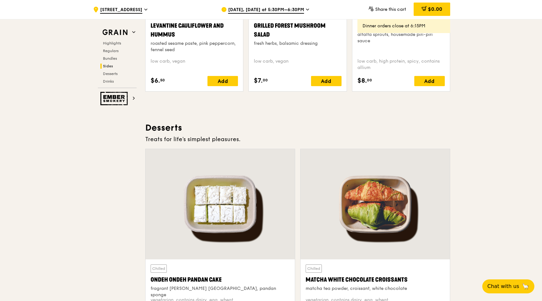
click at [271, 203] on div at bounding box center [220, 204] width 149 height 110
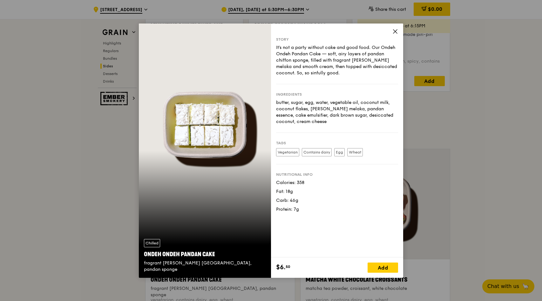
click at [395, 32] on icon at bounding box center [396, 32] width 6 height 6
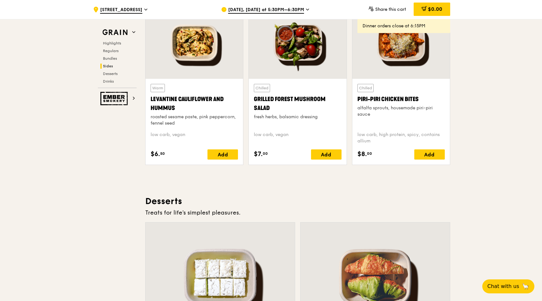
scroll to position [1582, 0]
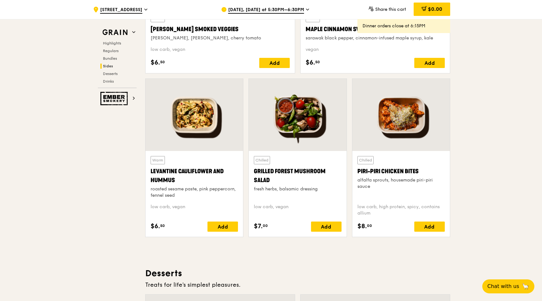
click at [396, 175] on div "Piri-piri Chicken Bites" at bounding box center [401, 171] width 87 height 9
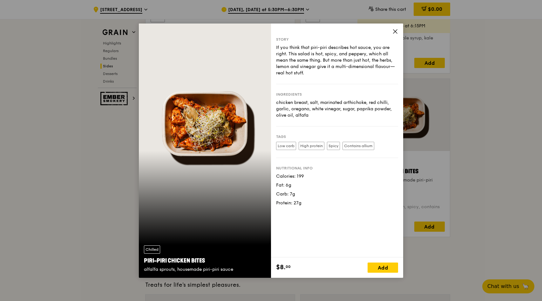
click at [395, 31] on icon at bounding box center [396, 32] width 4 height 4
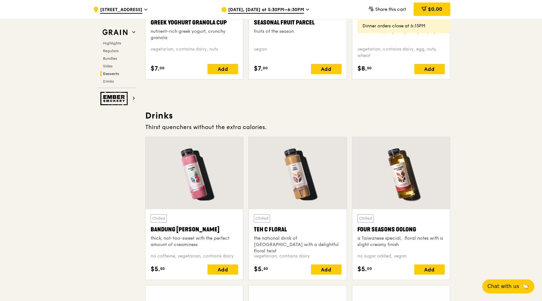
scroll to position [2127, 0]
